Goal: Task Accomplishment & Management: Manage account settings

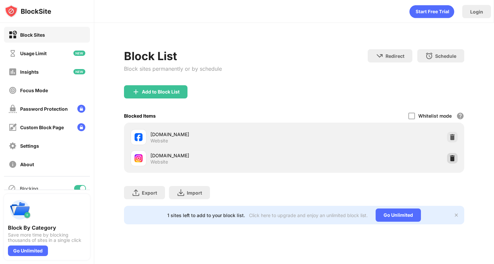
click at [454, 154] on div at bounding box center [452, 158] width 11 height 11
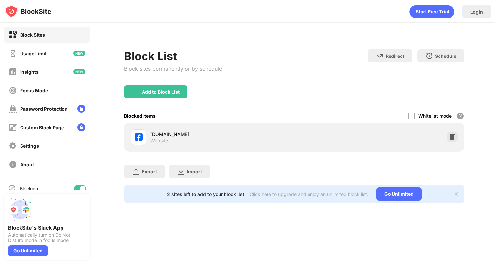
click at [386, 4] on div "Login" at bounding box center [293, 10] width 399 height 20
click at [455, 132] on div at bounding box center [452, 137] width 11 height 11
